Goal: Browse casually

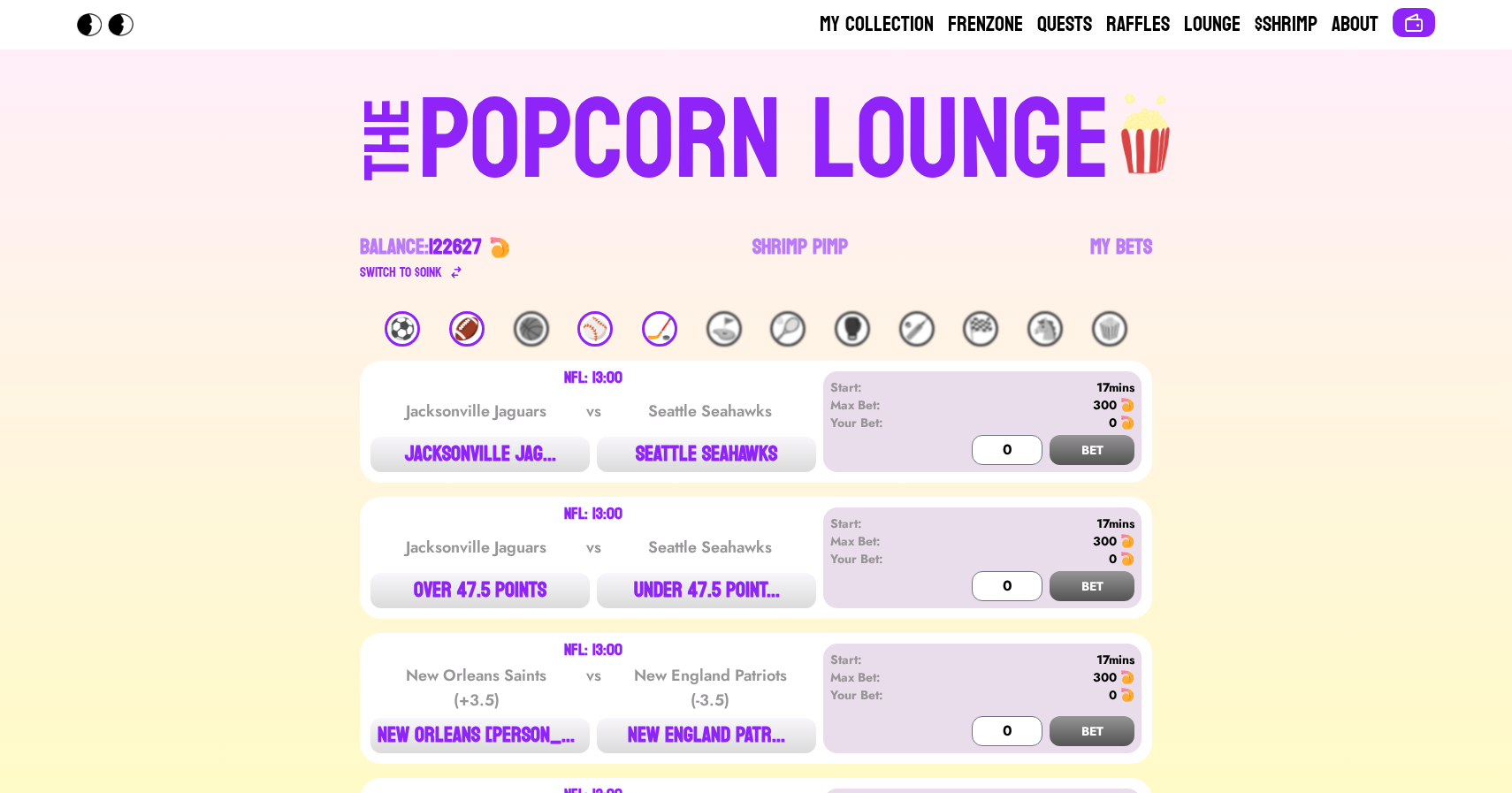
click at [470, 312] on div "🏈" at bounding box center [467, 329] width 36 height 36
click at [401, 334] on div "⚽️" at bounding box center [402, 329] width 36 height 36
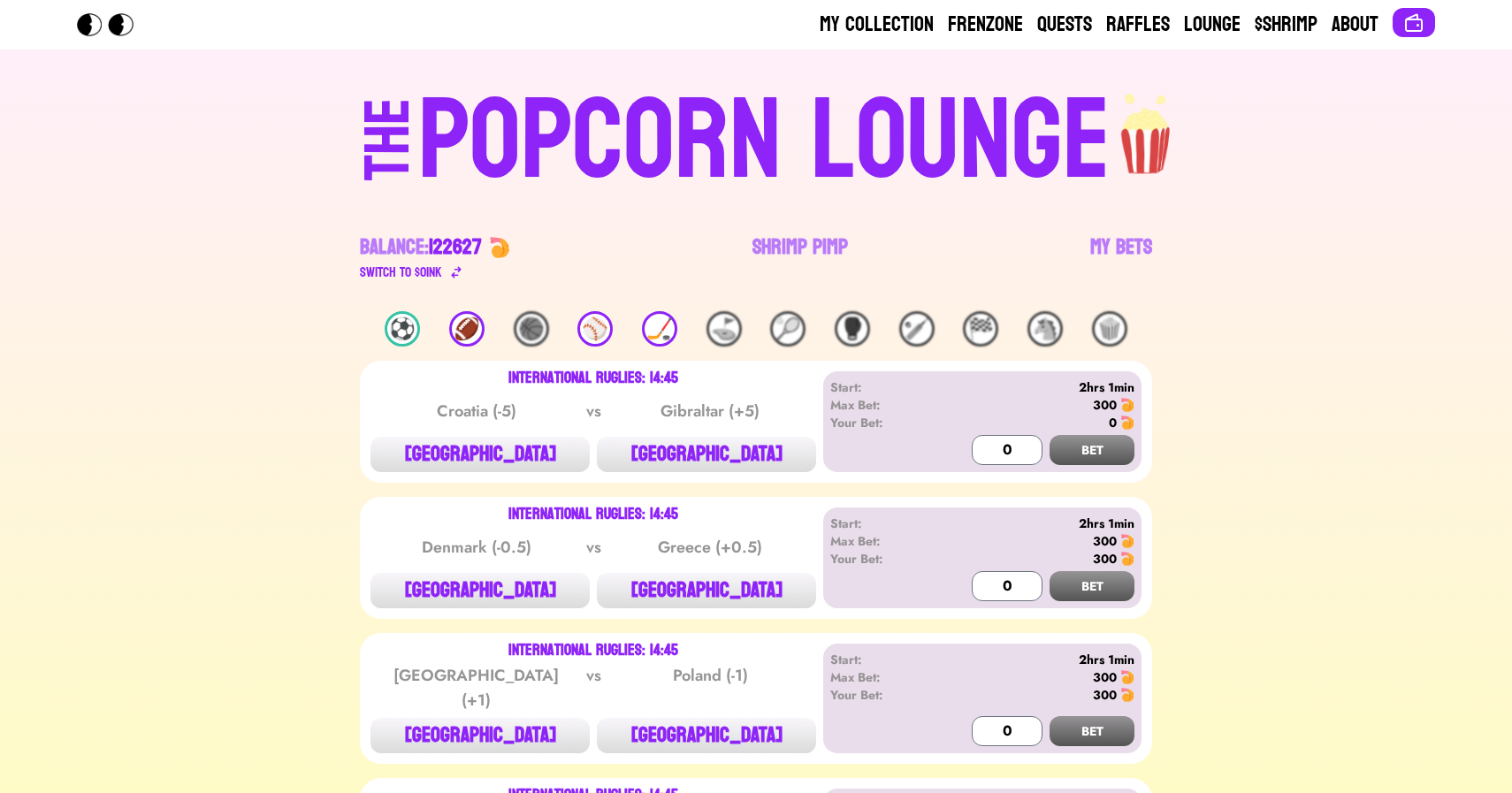
click at [476, 329] on div "🏈" at bounding box center [467, 329] width 36 height 36
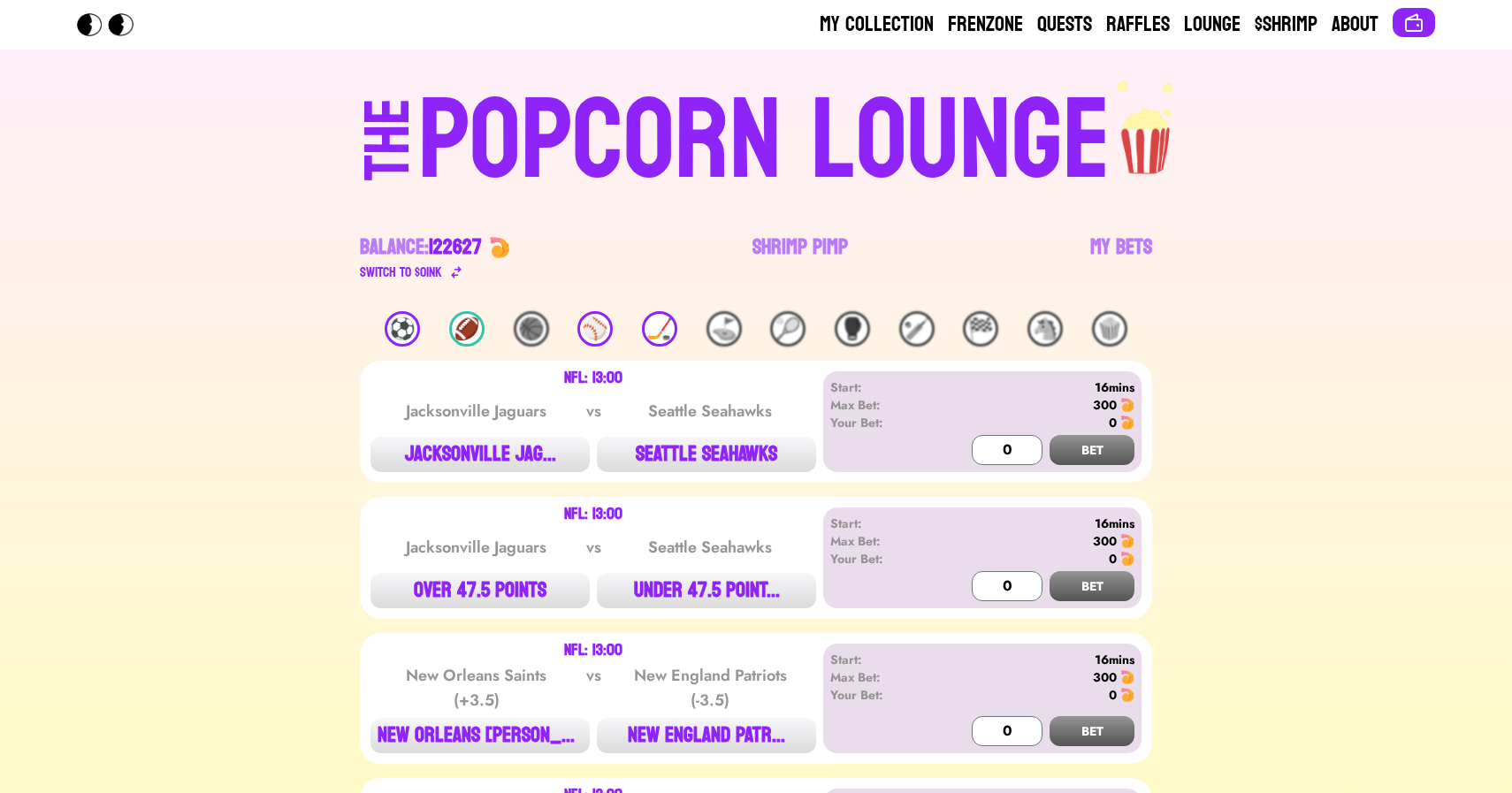
click at [591, 330] on div "⚾️" at bounding box center [595, 329] width 36 height 36
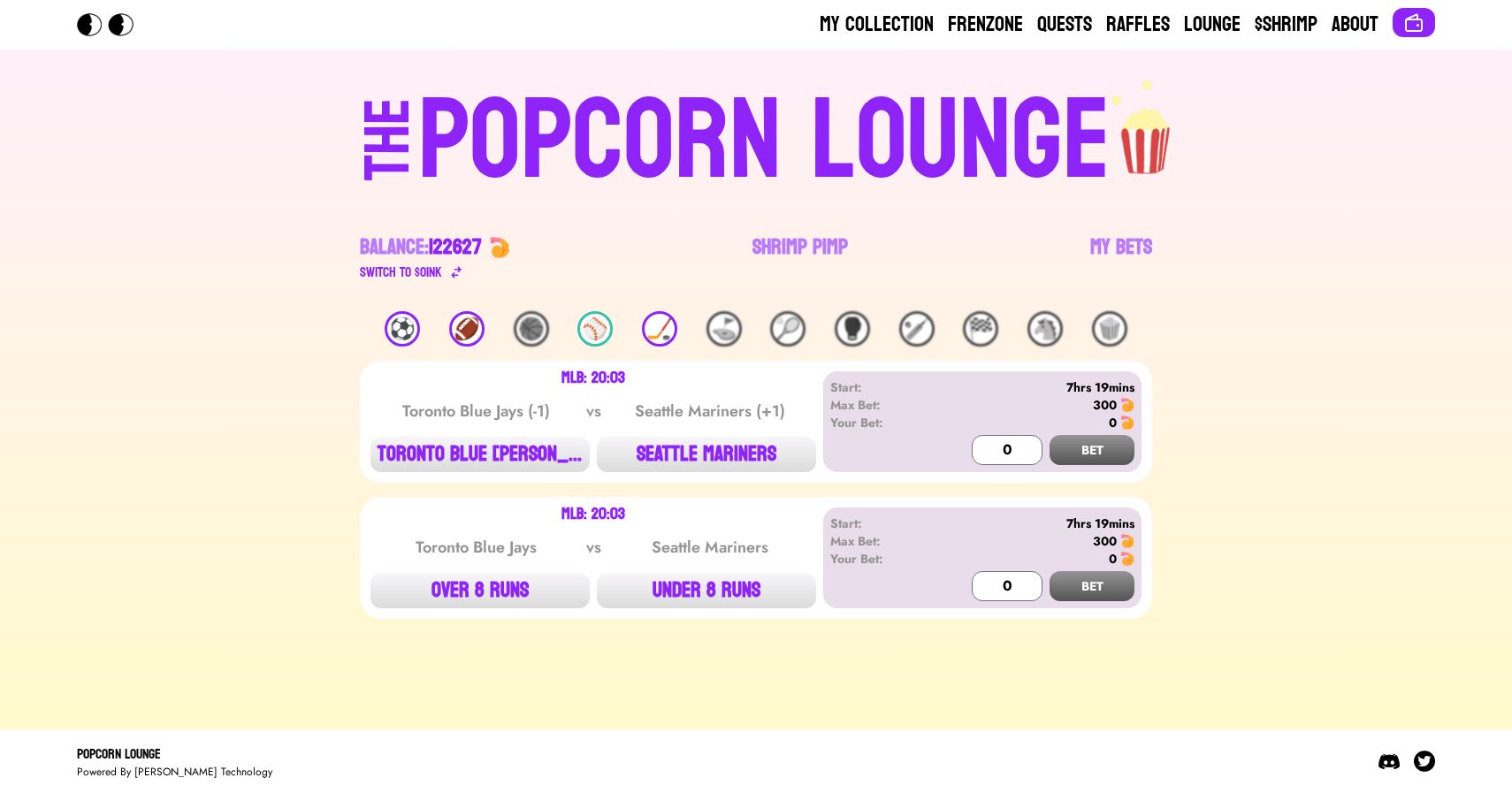
click at [650, 327] on div "🏒" at bounding box center [660, 329] width 36 height 36
